Goal: Ask a question: Seek information or help from site administrators or community

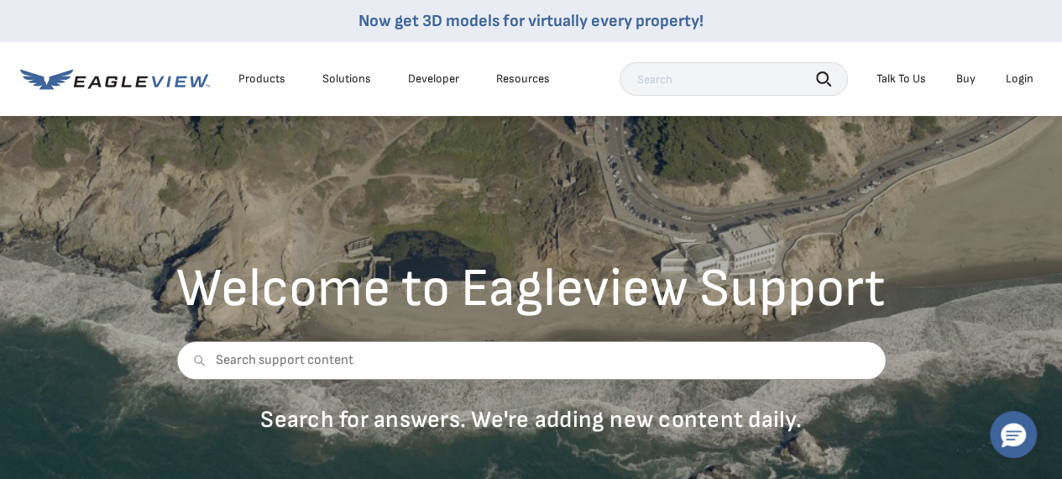
click at [907, 79] on div "Talk To Us" at bounding box center [902, 78] width 50 height 15
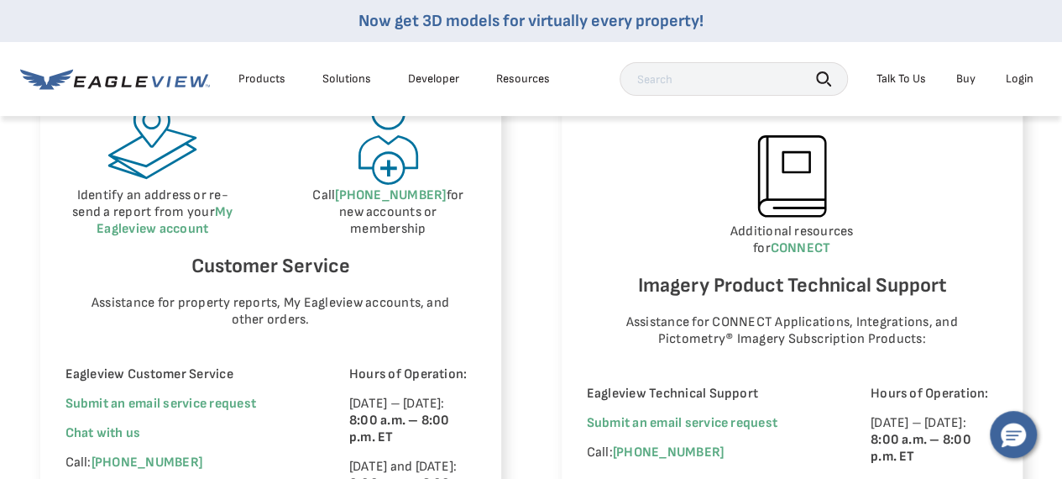
scroll to position [1092, 0]
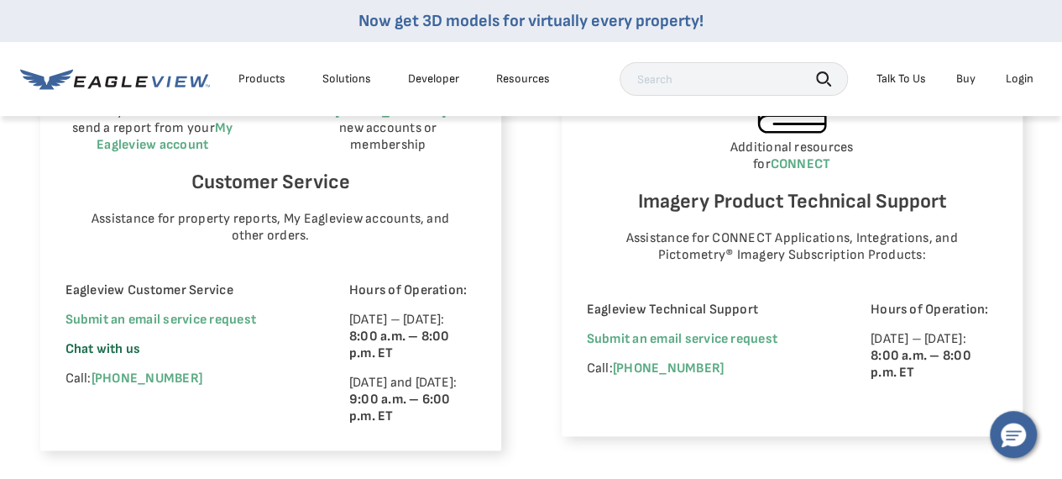
click at [92, 349] on span "Chat with us" at bounding box center [103, 349] width 76 height 16
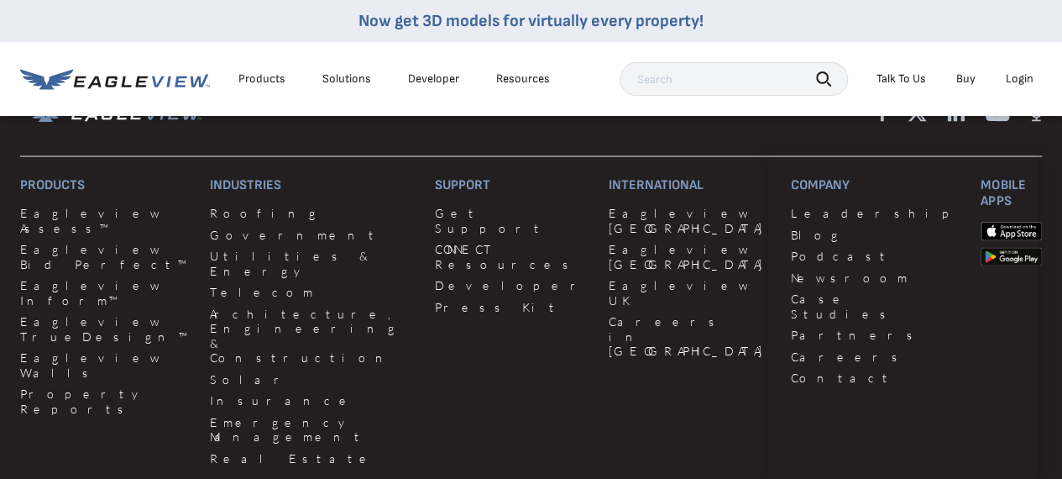
scroll to position [1595, 0]
